Goal: Task Accomplishment & Management: Use online tool/utility

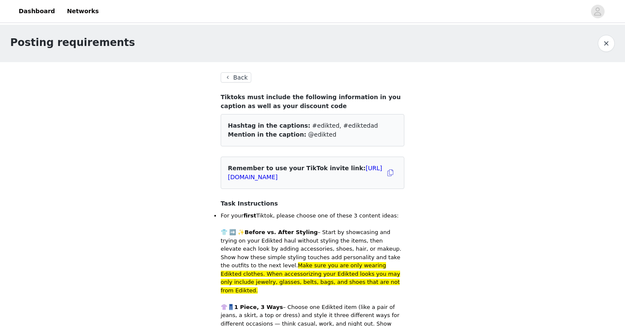
scroll to position [323, 0]
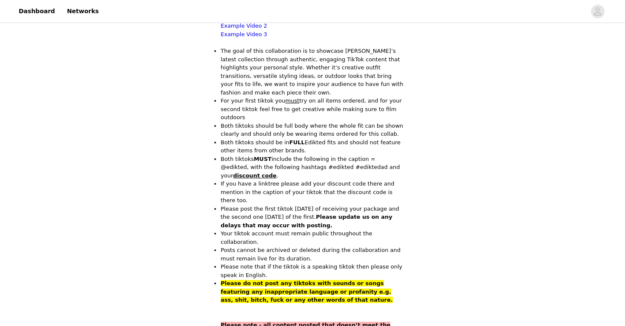
scroll to position [574, 0]
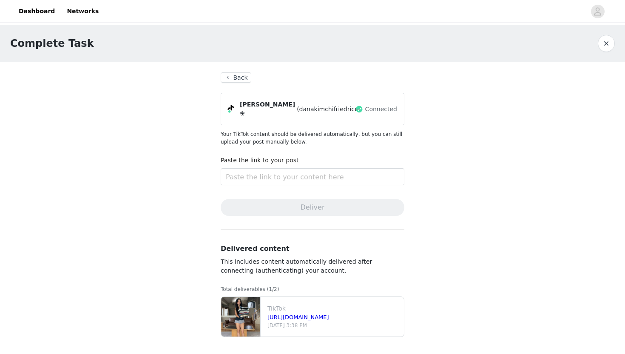
click at [263, 111] on div "[PERSON_NAME] ❀ (danakimchifriedrice)" at bounding box center [301, 109] width 123 height 18
click at [257, 168] on input "text" at bounding box center [313, 176] width 184 height 17
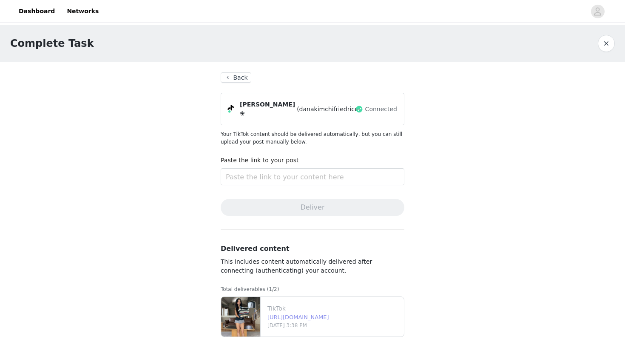
click at [291, 314] on link "[URL][DOMAIN_NAME]" at bounding box center [299, 317] width 62 height 6
